Goal: Task Accomplishment & Management: Manage account settings

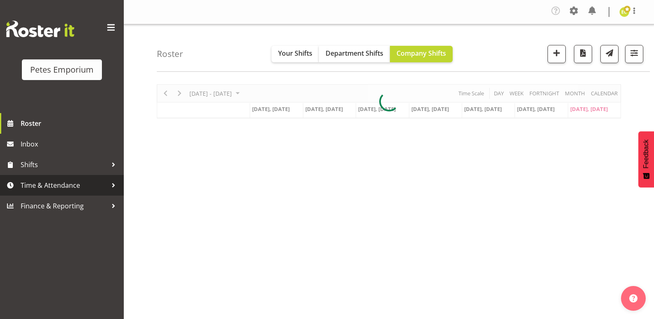
click at [66, 182] on span "Time & Attendance" at bounding box center [64, 185] width 87 height 12
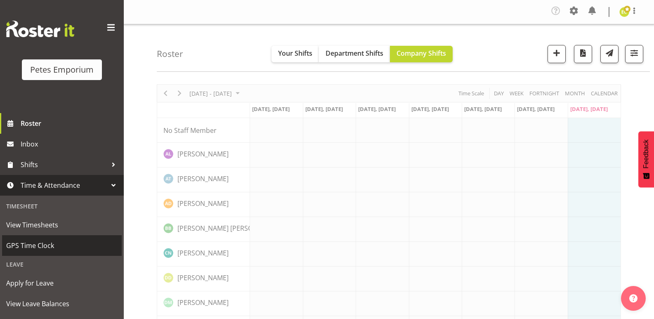
click at [57, 242] on span "GPS Time Clock" at bounding box center [61, 245] width 111 height 12
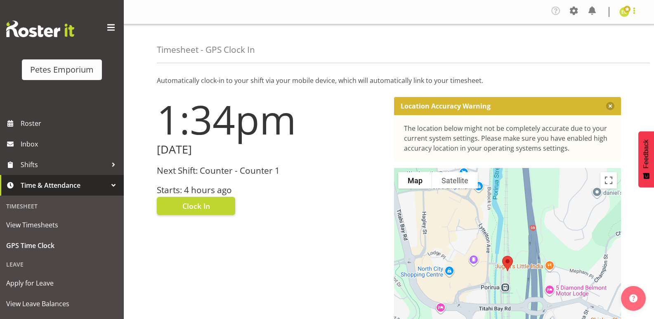
click at [635, 7] on span at bounding box center [634, 11] width 10 height 10
click at [590, 48] on link "Log Out" at bounding box center [599, 45] width 79 height 15
